Goal: Task Accomplishment & Management: Use online tool/utility

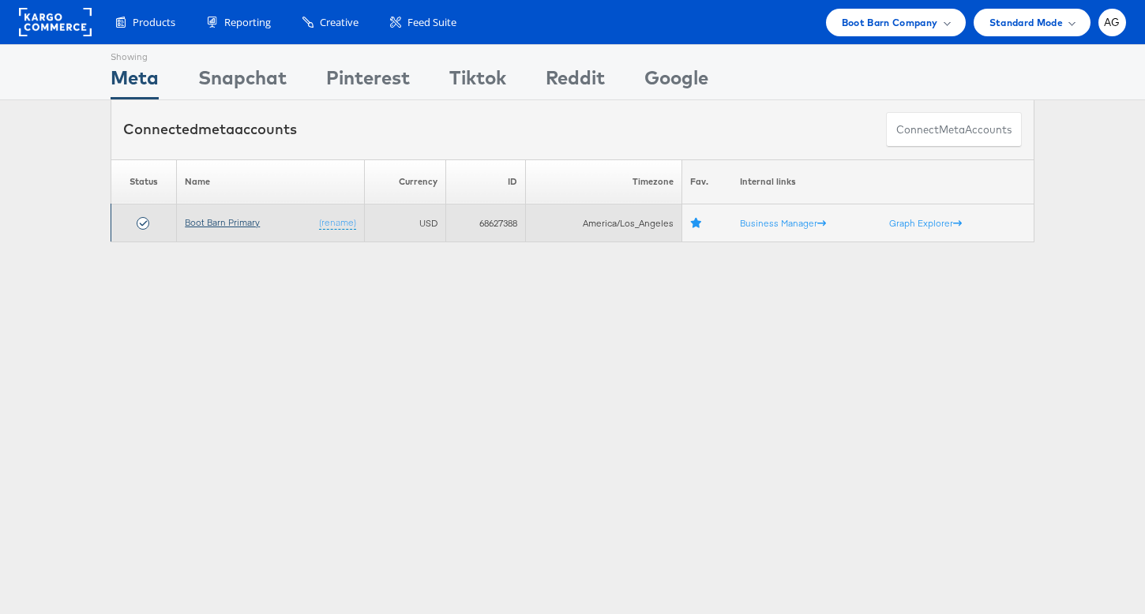
click at [241, 219] on link "Boot Barn Primary" at bounding box center [222, 222] width 75 height 12
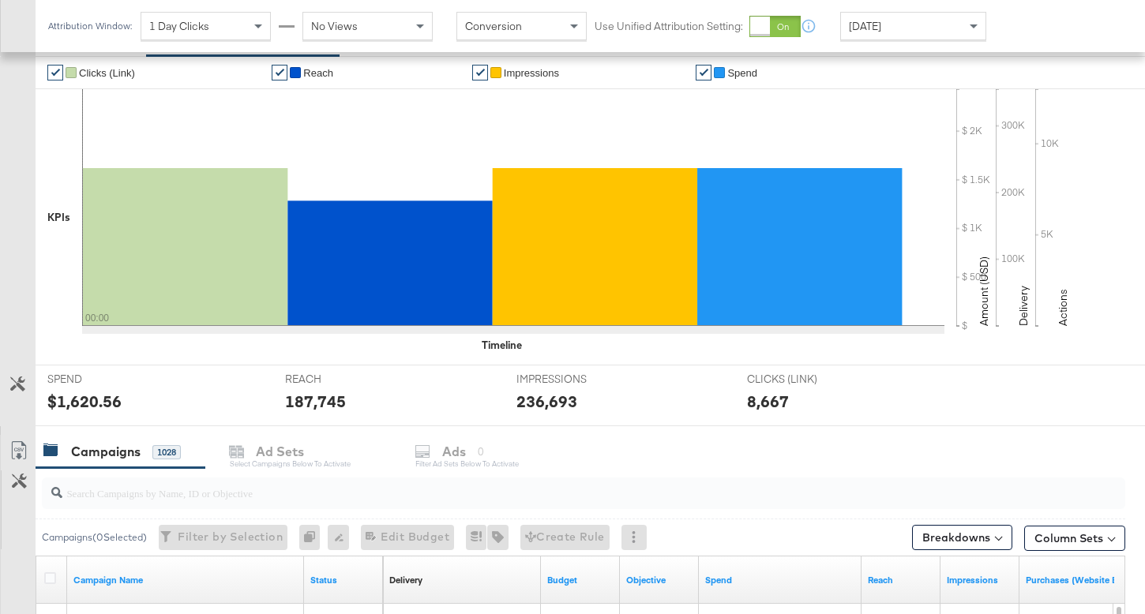
scroll to position [513, 0]
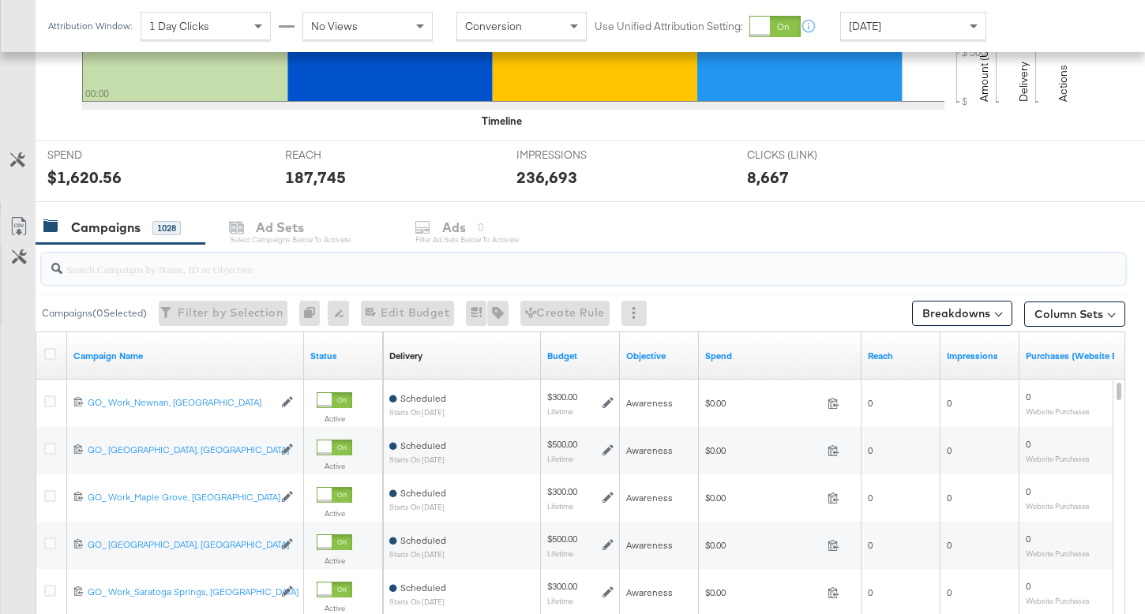
click at [182, 275] on input "search" at bounding box center [545, 262] width 967 height 31
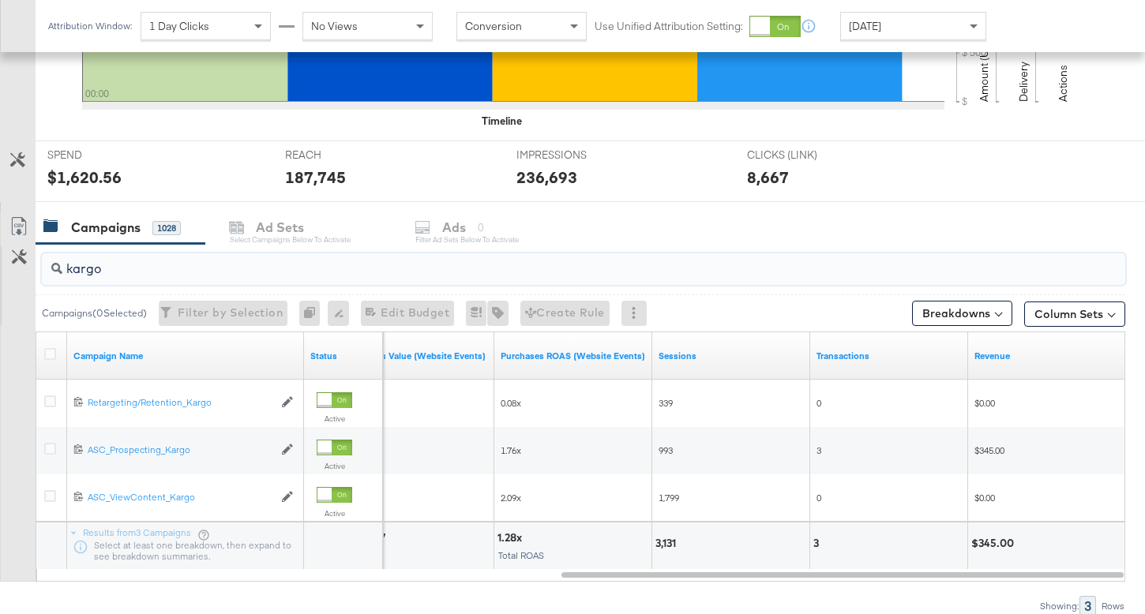
type input "kargo"
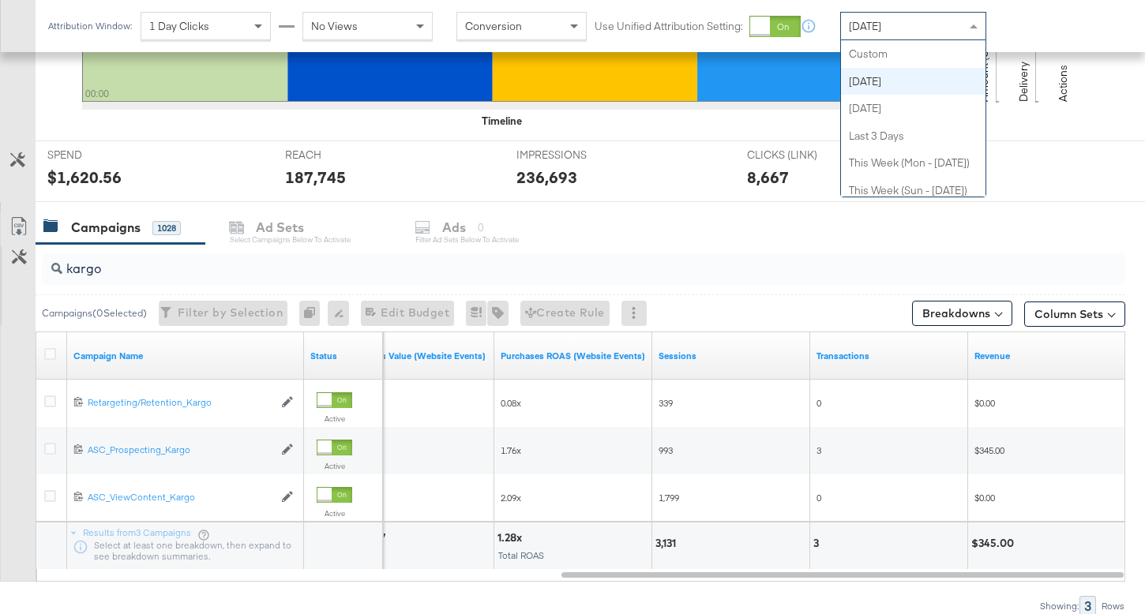
click at [879, 32] on div "[DATE]" at bounding box center [913, 26] width 145 height 27
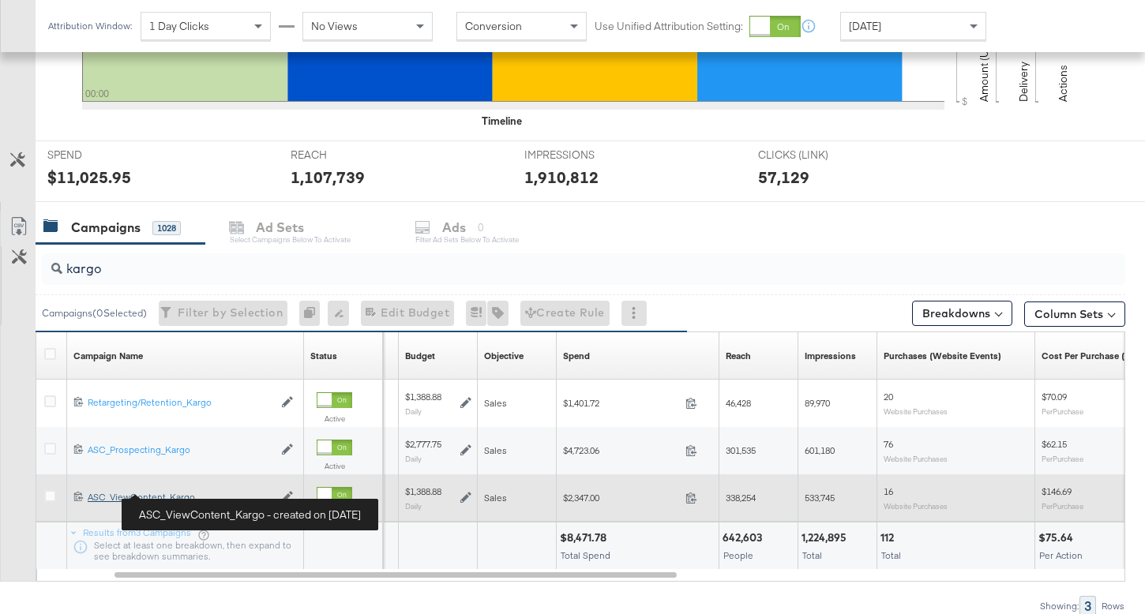
click at [165, 503] on div "ASC_ViewContent_Kargo ASC_ViewContent_Kargo" at bounding box center [181, 497] width 186 height 13
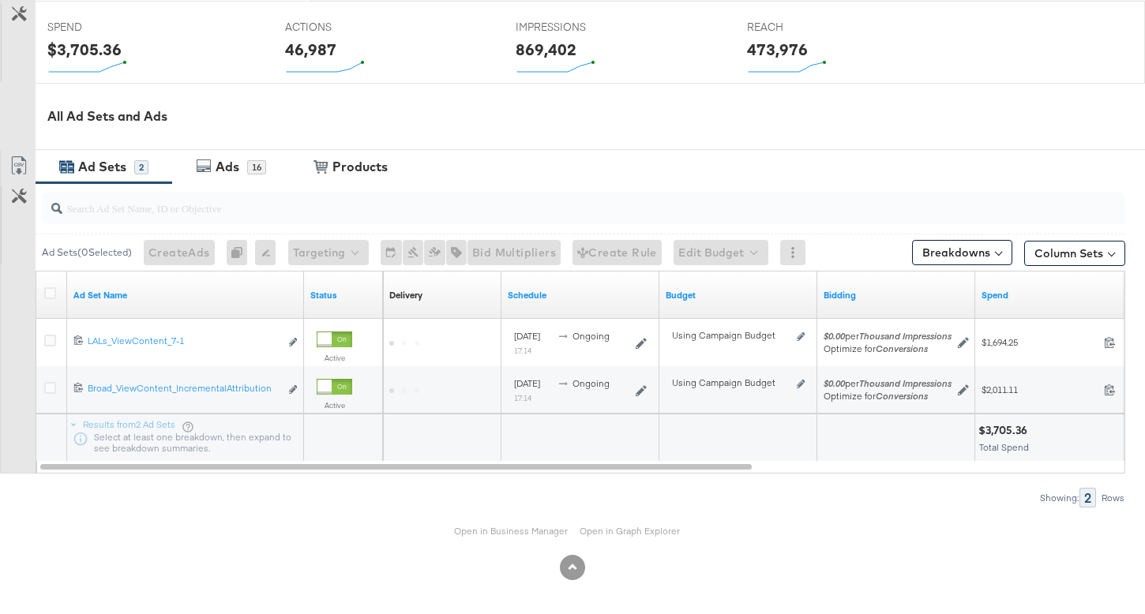
scroll to position [641, 0]
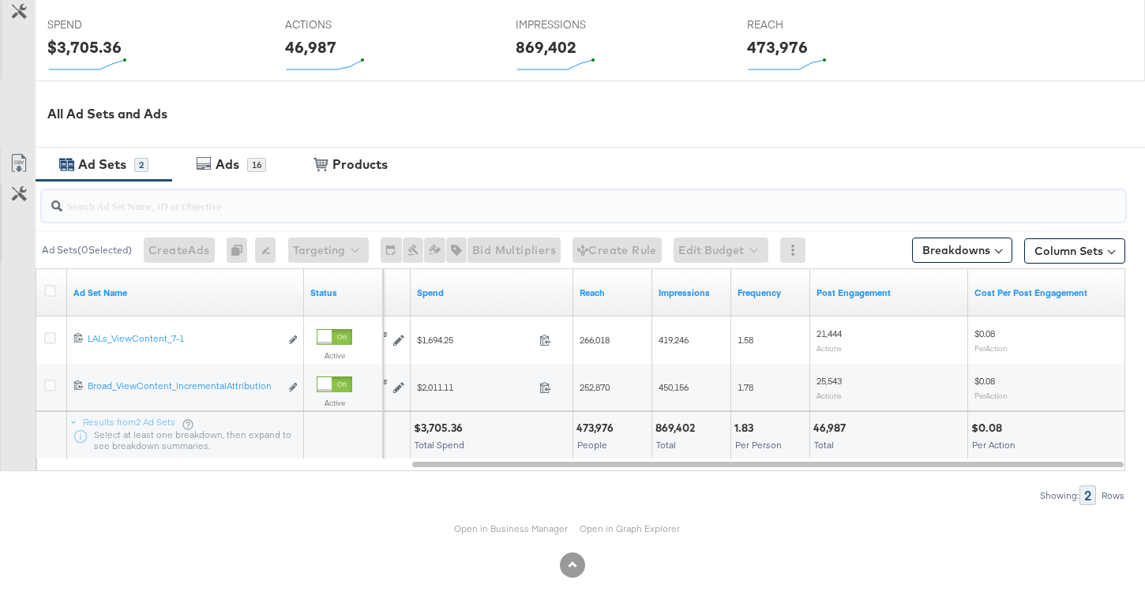
click at [834, 207] on input "search" at bounding box center [545, 199] width 967 height 31
click at [1005, 258] on button "Breakdowns" at bounding box center [962, 250] width 100 height 25
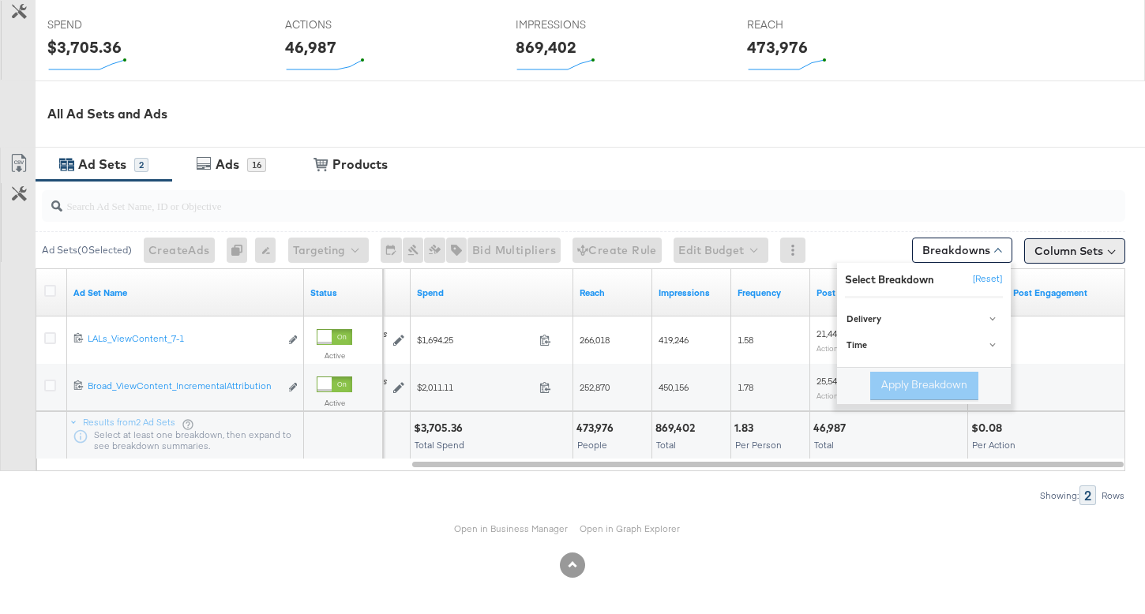
click at [1078, 251] on button "Column Sets" at bounding box center [1074, 251] width 101 height 25
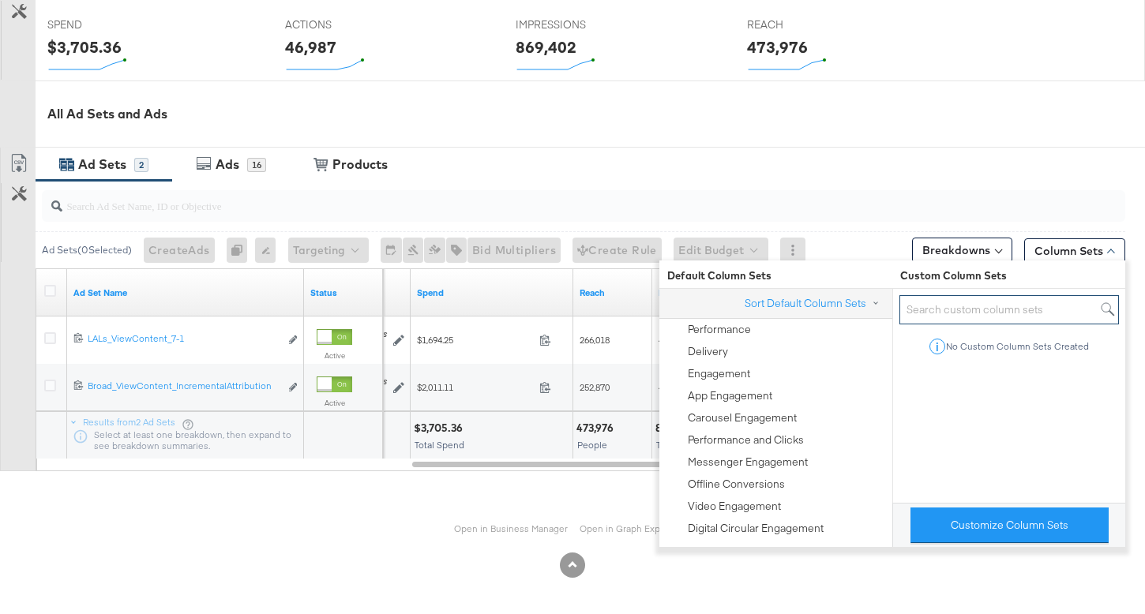
click at [946, 315] on input "search" at bounding box center [1010, 309] width 220 height 29
click at [1058, 269] on div "Custom Column Sets" at bounding box center [1008, 275] width 233 height 28
click at [1054, 256] on button "Column Sets" at bounding box center [1074, 251] width 101 height 25
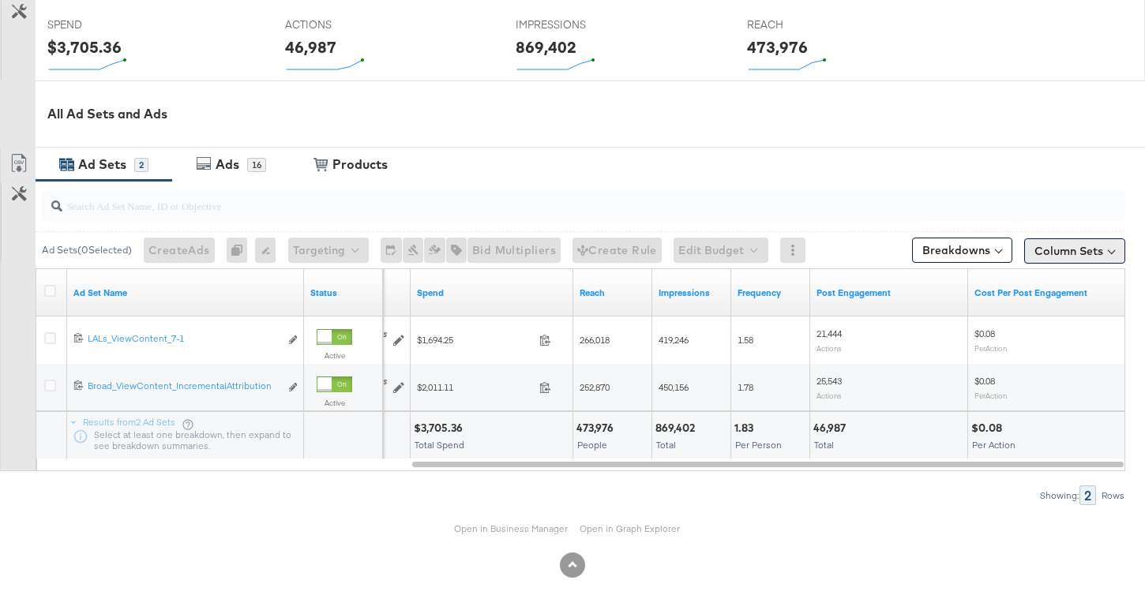
click at [1054, 256] on button "Column Sets" at bounding box center [1074, 251] width 101 height 25
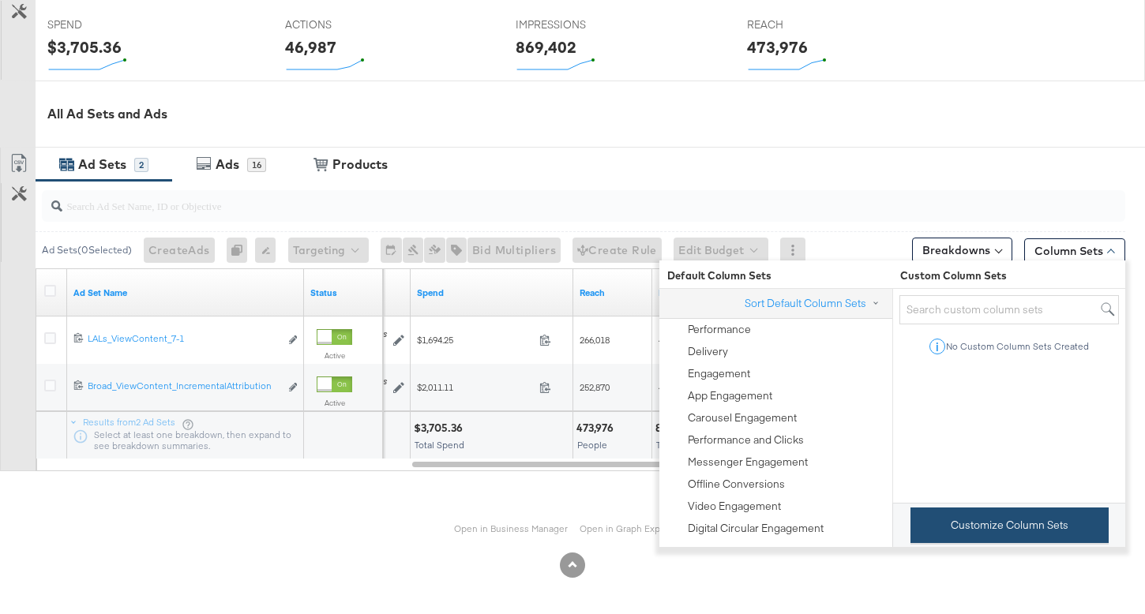
click at [955, 533] on button "Customize Column Sets" at bounding box center [1010, 526] width 198 height 36
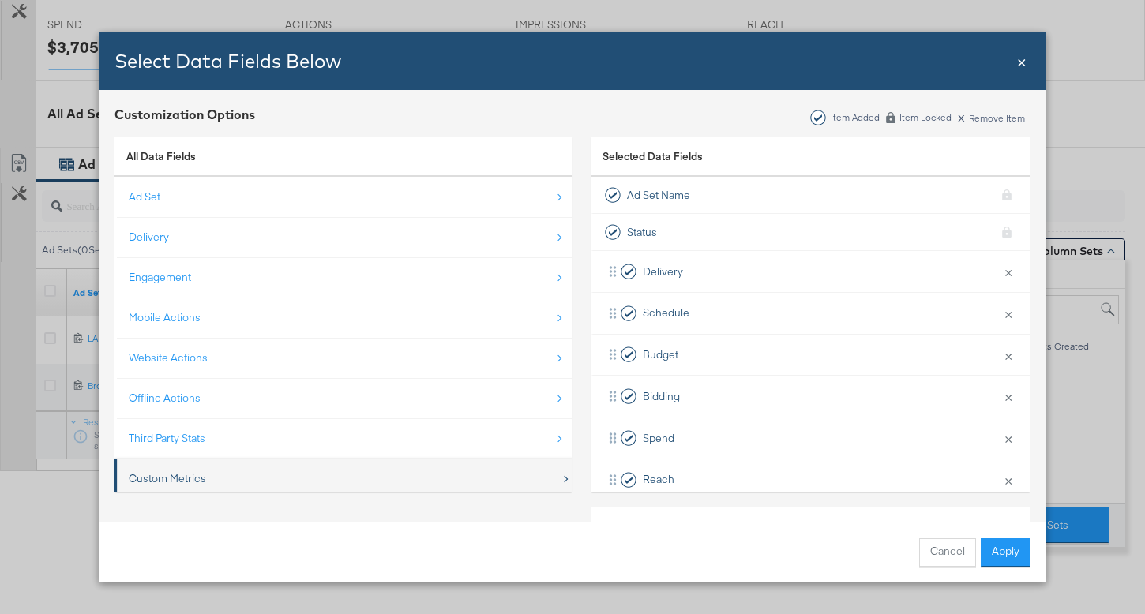
scroll to position [23, 0]
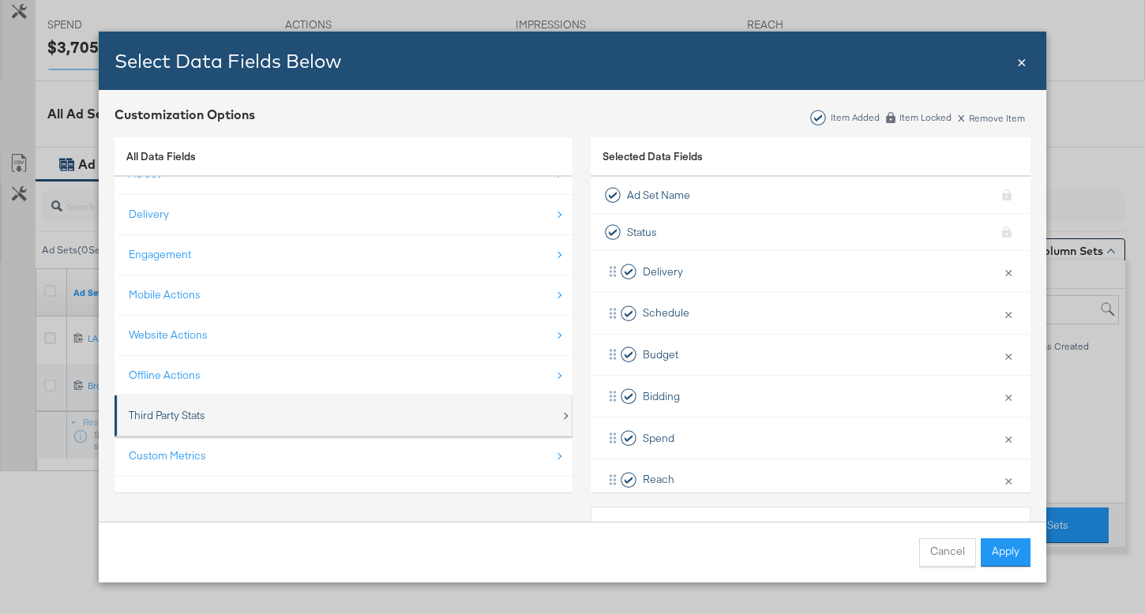
click at [352, 428] on div "Third Party Stats" at bounding box center [345, 416] width 432 height 32
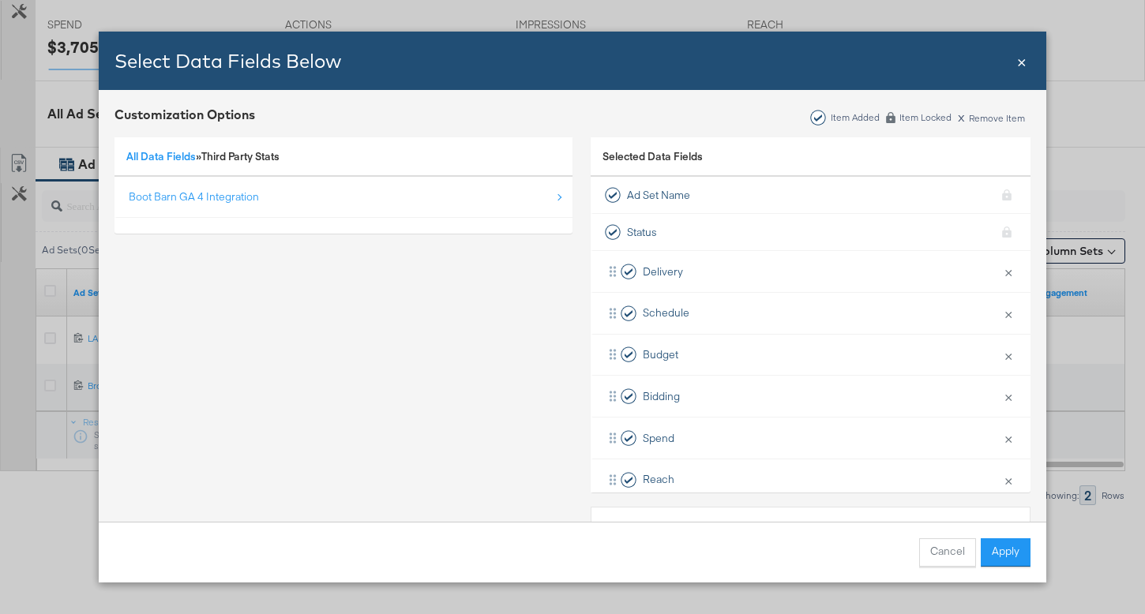
scroll to position [0, 0]
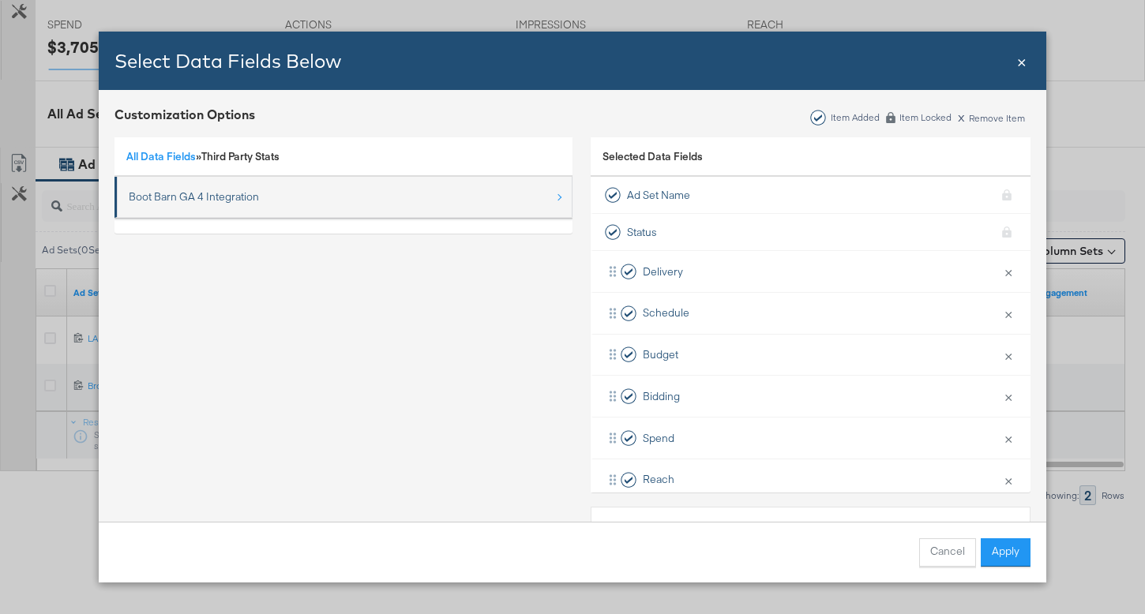
click at [409, 215] on li "Boot Barn GA 4 Integration" at bounding box center [344, 197] width 458 height 41
click at [450, 205] on div "Boot Barn GA 4 Integration" at bounding box center [345, 197] width 432 height 32
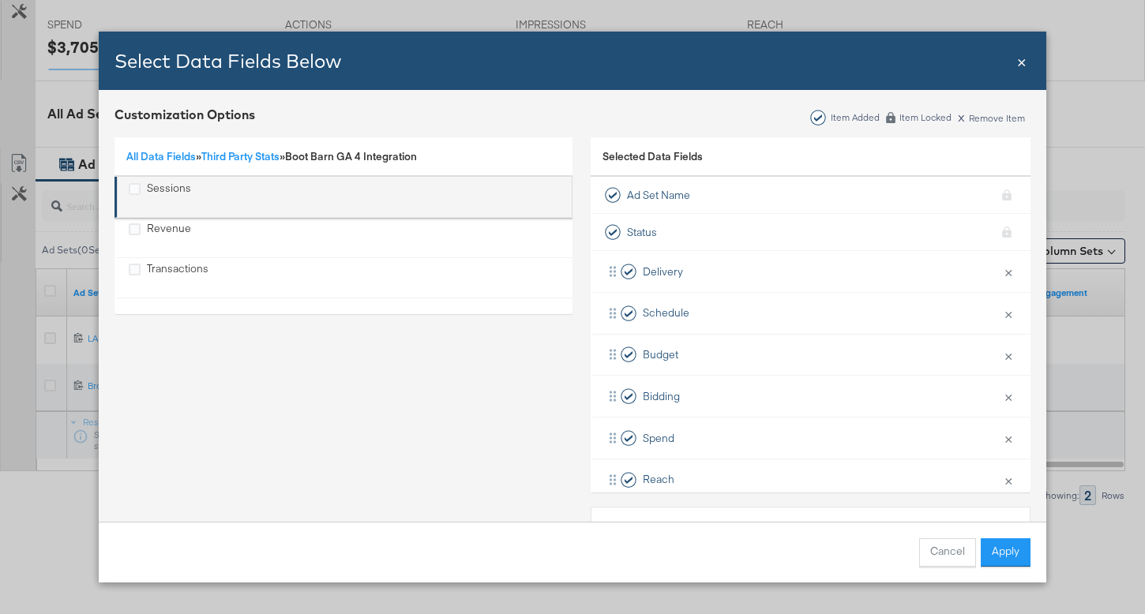
click at [337, 196] on div "Sessions" at bounding box center [345, 197] width 432 height 32
click at [133, 190] on icon "Sessions" at bounding box center [135, 189] width 12 height 12
click at [0, 0] on input "Sessions" at bounding box center [0, 0] width 0 height 0
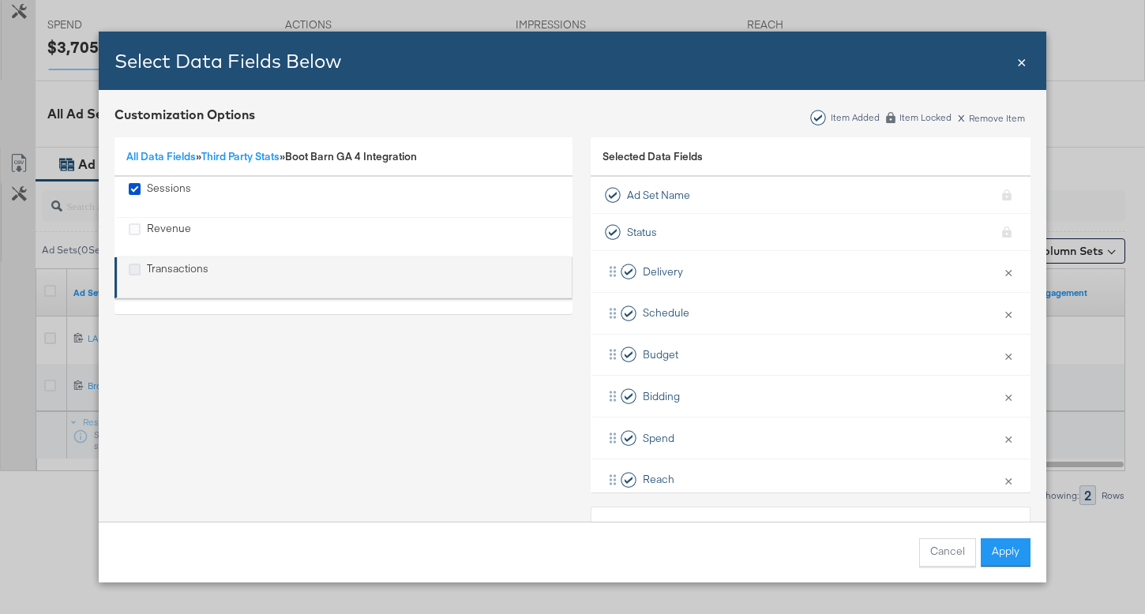
click at [138, 265] on icon "Transactions" at bounding box center [135, 270] width 12 height 12
click at [0, 0] on input "Transactions" at bounding box center [0, 0] width 0 height 0
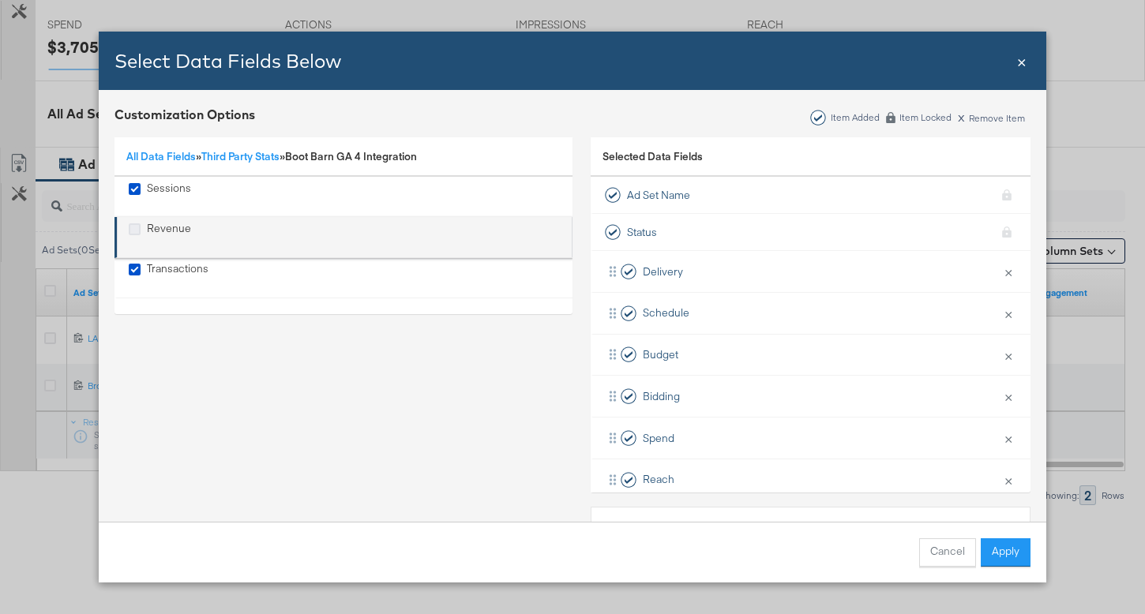
click at [137, 229] on icon "Revenue" at bounding box center [135, 230] width 12 height 12
click at [0, 0] on input "Revenue" at bounding box center [0, 0] width 0 height 0
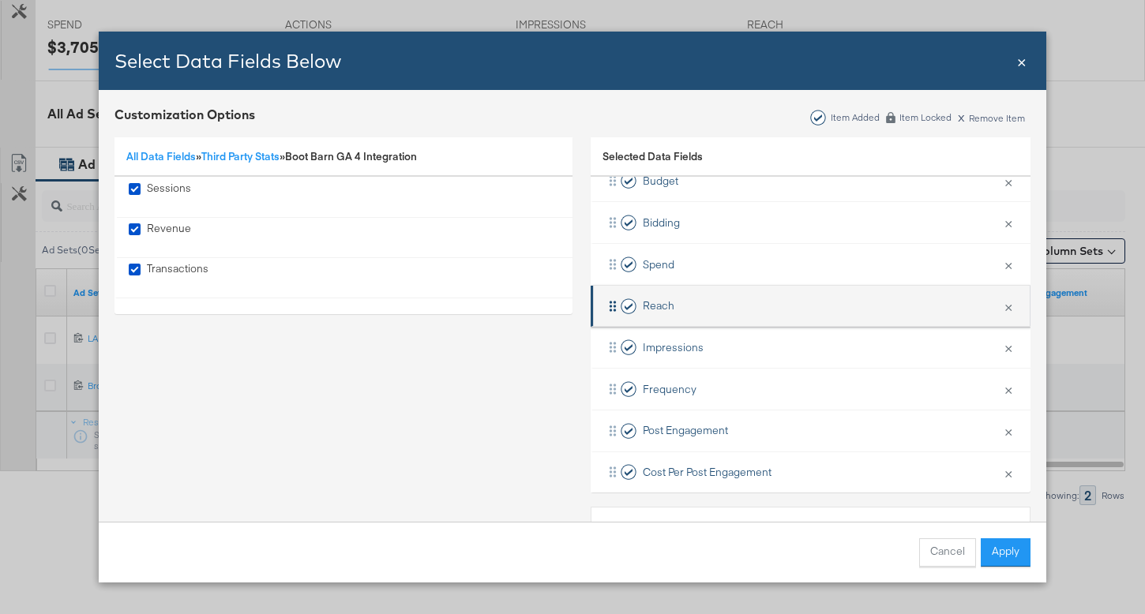
scroll to position [315, 0]
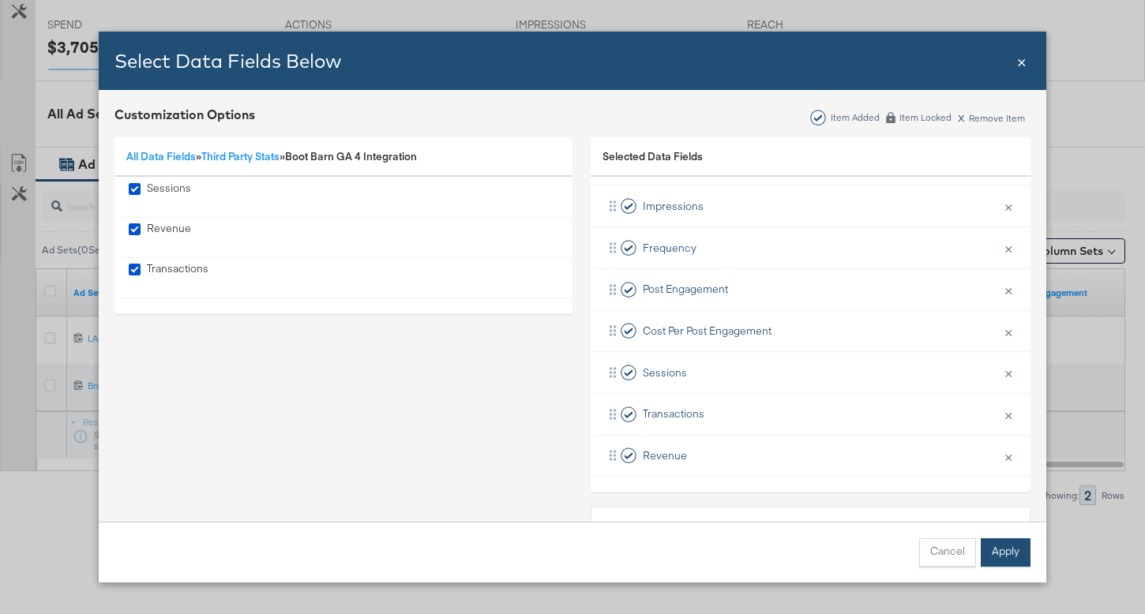
click at [1020, 548] on button "Apply" at bounding box center [1006, 553] width 50 height 28
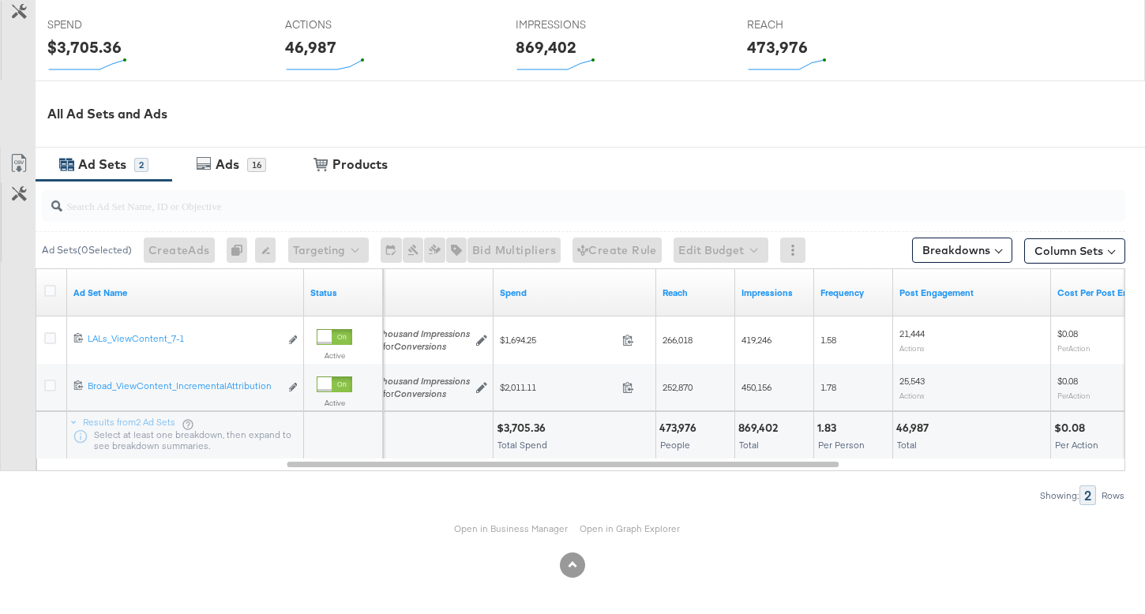
scroll to position [640, 0]
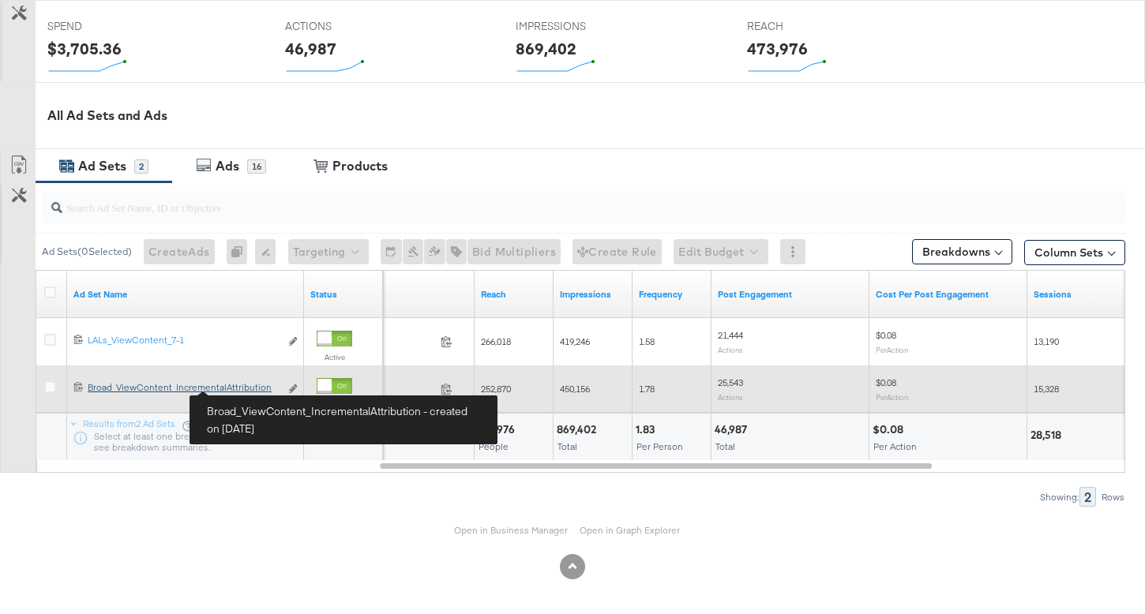
click at [249, 389] on div "Broad_ViewContent_IncrementalAttribution Broad_ViewContent_IncrementalAttributi…" at bounding box center [184, 387] width 192 height 13
